Goal: Information Seeking & Learning: Learn about a topic

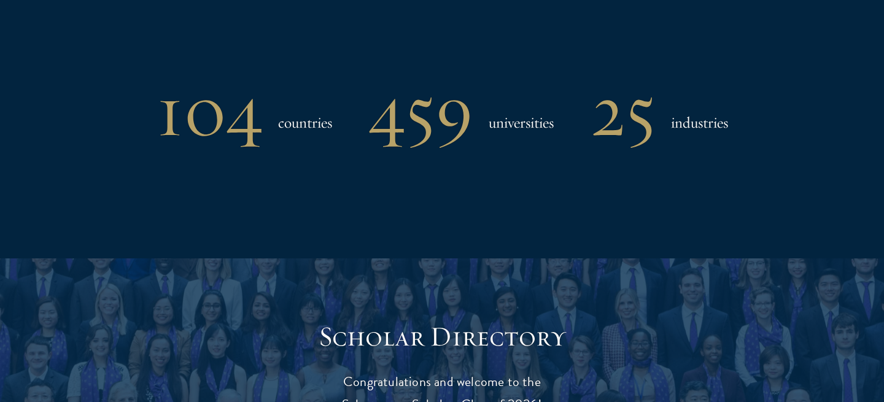
scroll to position [1334, 0]
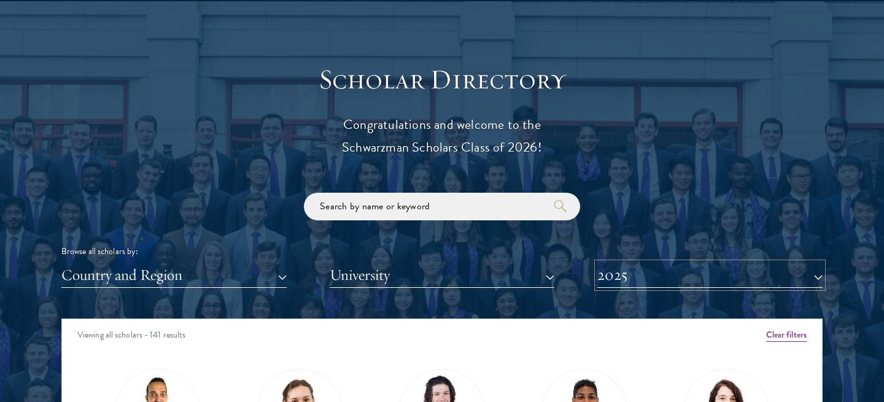
click at [634, 263] on button "2025" at bounding box center [709, 275] width 225 height 25
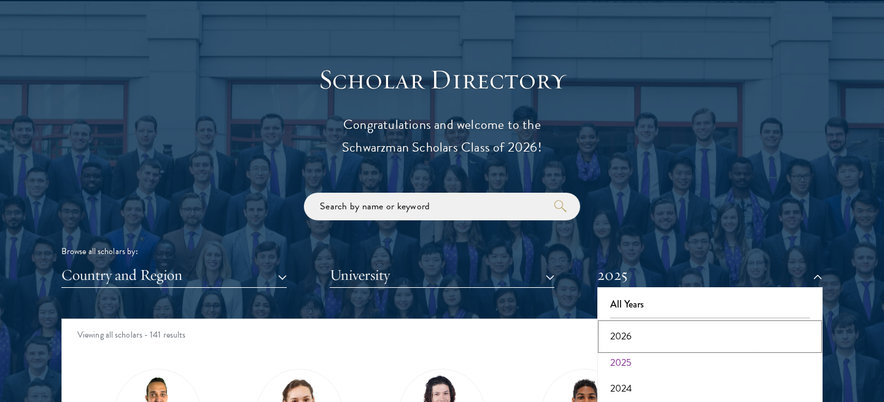
click at [638, 324] on button "2026" at bounding box center [710, 337] width 218 height 26
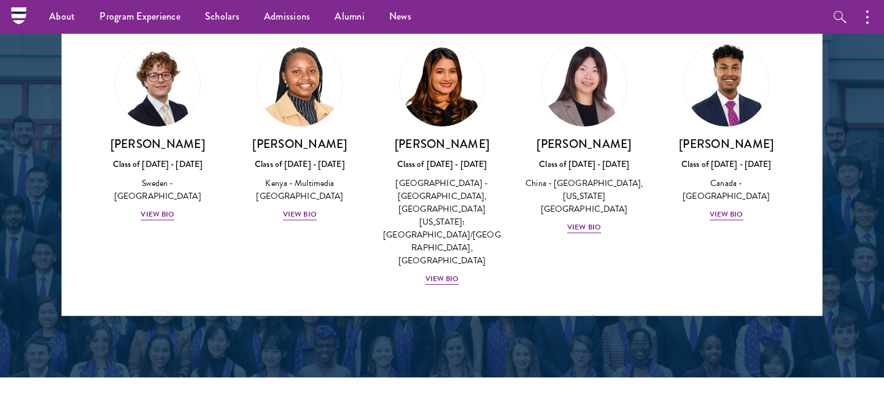
scroll to position [1843, 0]
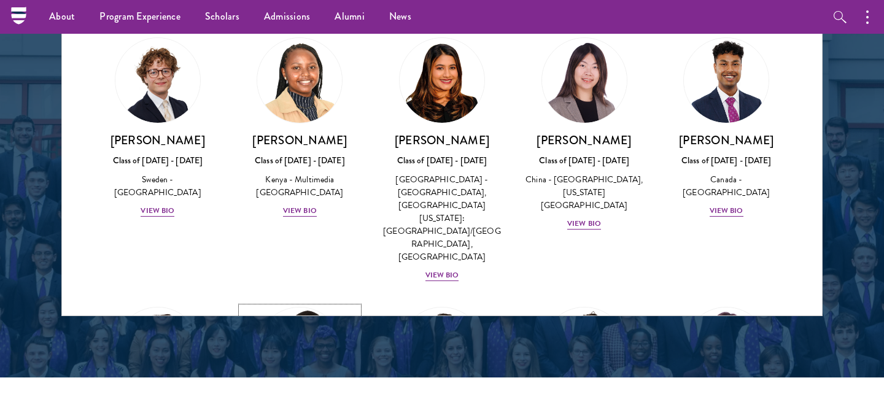
click at [338, 303] on img at bounding box center [299, 349] width 93 height 93
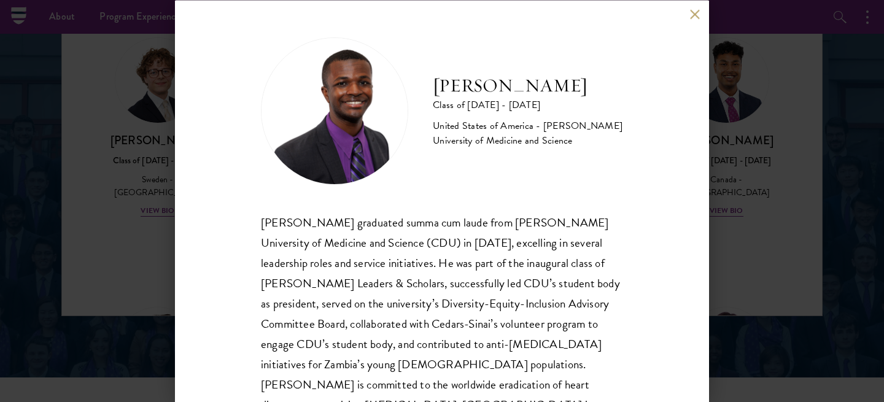
click at [136, 207] on div "[PERSON_NAME] Class of [DATE] - [DATE] [GEOGRAPHIC_DATA] - [PERSON_NAME] Univer…" at bounding box center [442, 201] width 884 height 402
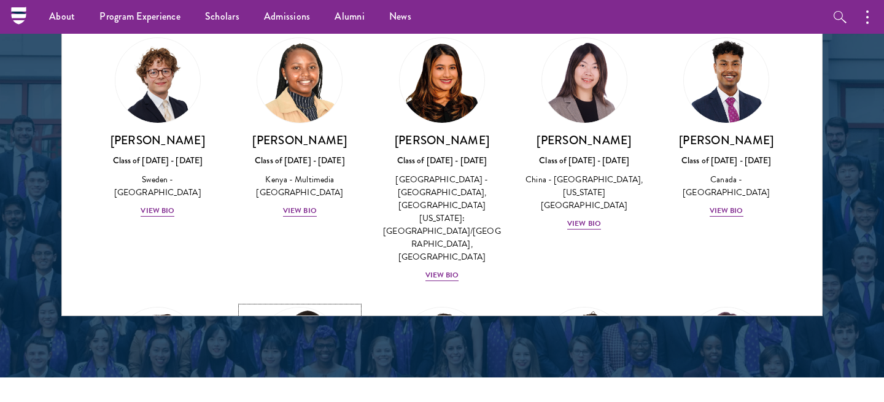
click at [337, 307] on link "[PERSON_NAME] Class of [DATE] - [DATE] [GEOGRAPHIC_DATA] - [PERSON_NAME] Univer…" at bounding box center [300, 403] width 118 height 193
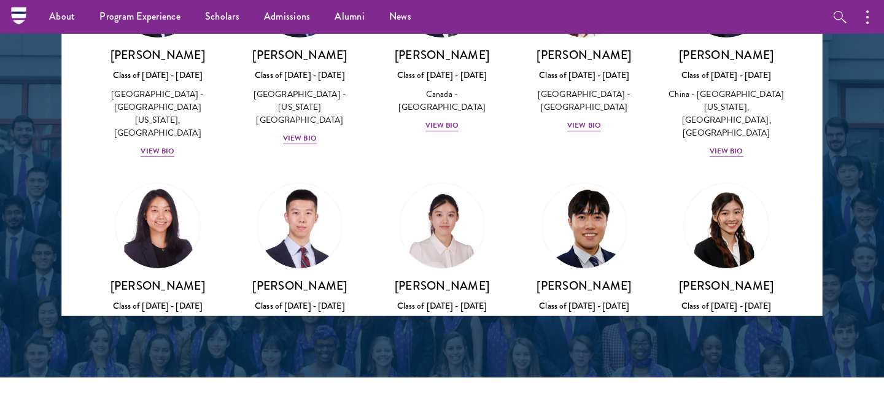
scroll to position [3340, 0]
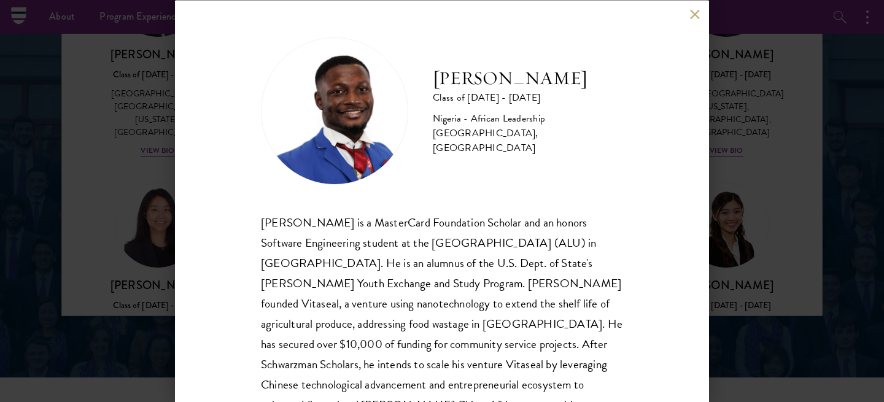
drag, startPoint x: 741, startPoint y: 203, endPoint x: 645, endPoint y: 24, distance: 203.0
click at [741, 204] on div "[PERSON_NAME] Class of [DATE] - [DATE] [GEOGRAPHIC_DATA] - African Leadership […" at bounding box center [442, 201] width 884 height 402
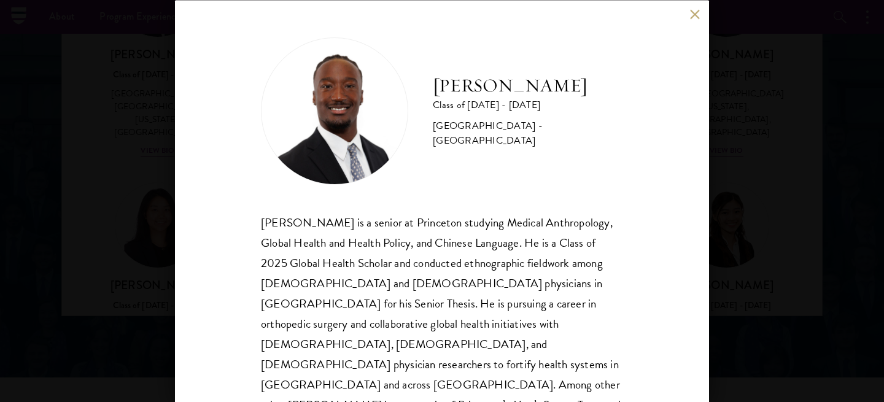
click at [716, 211] on div "[PERSON_NAME] Class of [DATE] - [DATE] [GEOGRAPHIC_DATA] - [GEOGRAPHIC_DATA] [P…" at bounding box center [442, 201] width 884 height 402
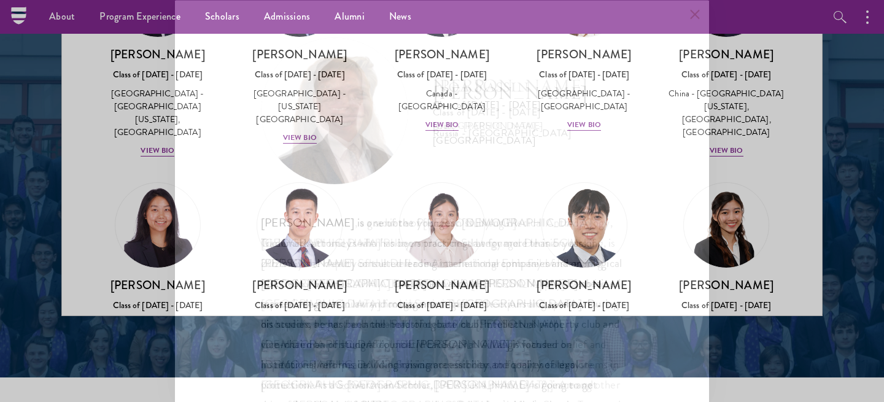
scroll to position [4260, 0]
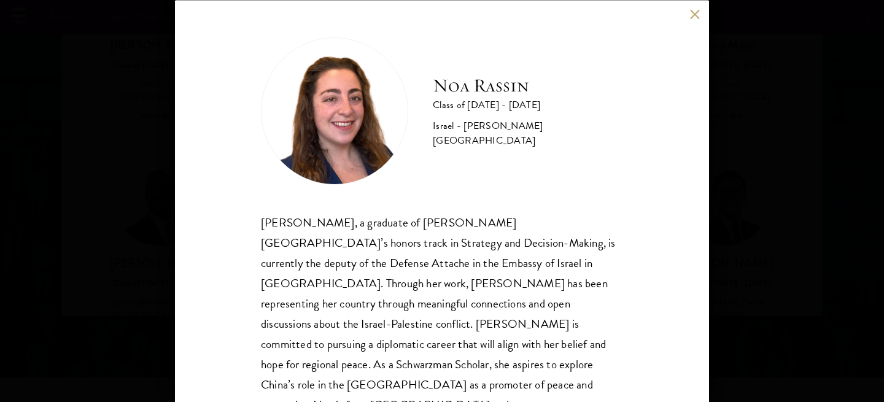
click at [766, 255] on div "[PERSON_NAME] Class of [DATE] - [DATE] Israel - [PERSON_NAME][GEOGRAPHIC_DATA] …" at bounding box center [442, 201] width 884 height 402
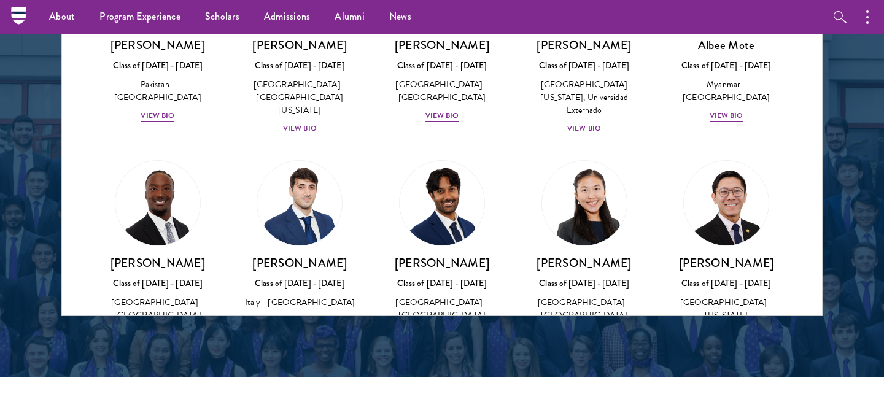
click at [696, 14] on ul "About Overview Leadership Donors Program Experience Overview Curriculum Student…" at bounding box center [373, 17] width 673 height 34
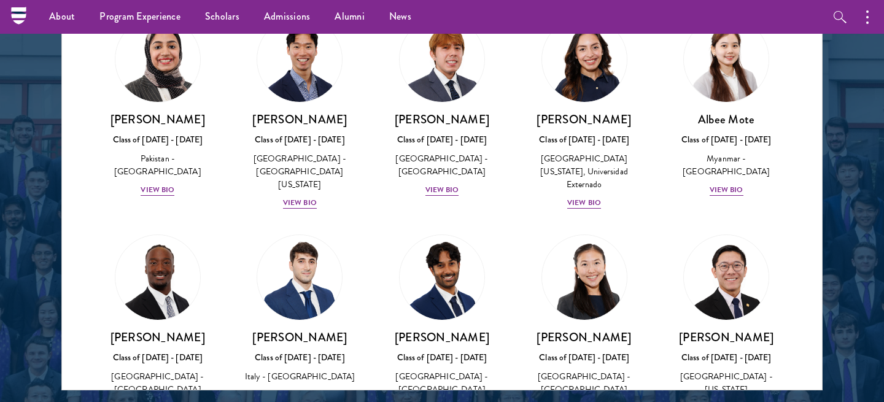
scroll to position [4864, 0]
